Goal: Information Seeking & Learning: Learn about a topic

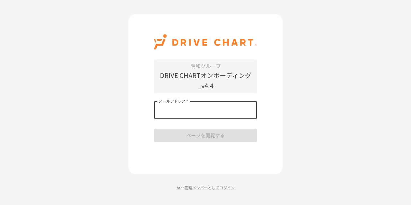
click at [175, 113] on input "メールアドレス   *" at bounding box center [205, 110] width 103 height 18
type input "*"
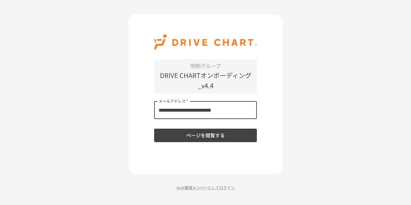
type input "**********"
click at [154, 129] on button "ページを閲覧する" at bounding box center [205, 135] width 103 height 13
